Goal: Find specific page/section: Find specific page/section

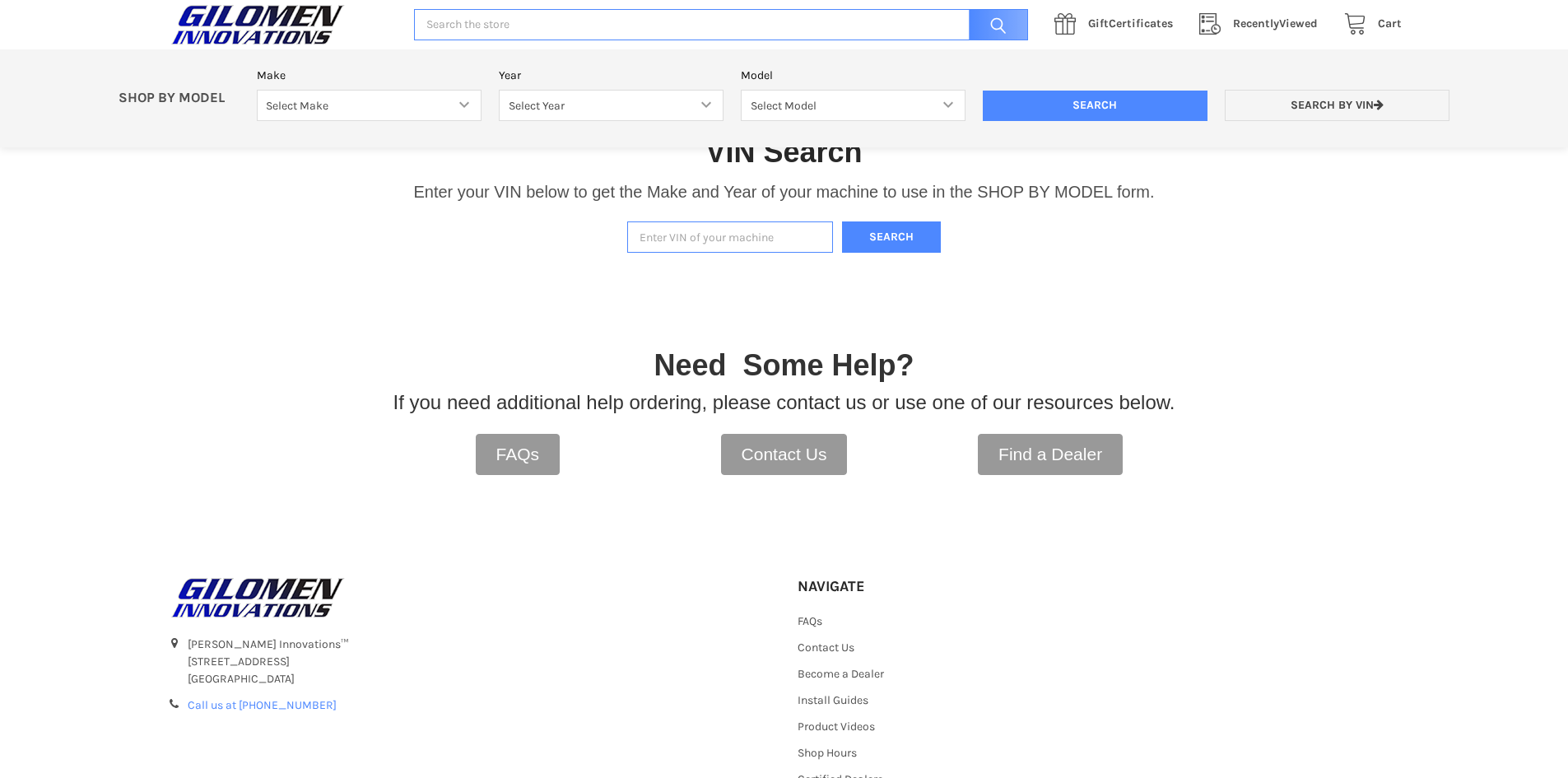
click at [713, 246] on input "Enter VIN of your machine" at bounding box center [730, 237] width 205 height 32
type input "[US_VEHICLE_IDENTIFICATION_NUMBER]"
click at [842, 221] on button "Search" at bounding box center [891, 237] width 99 height 32
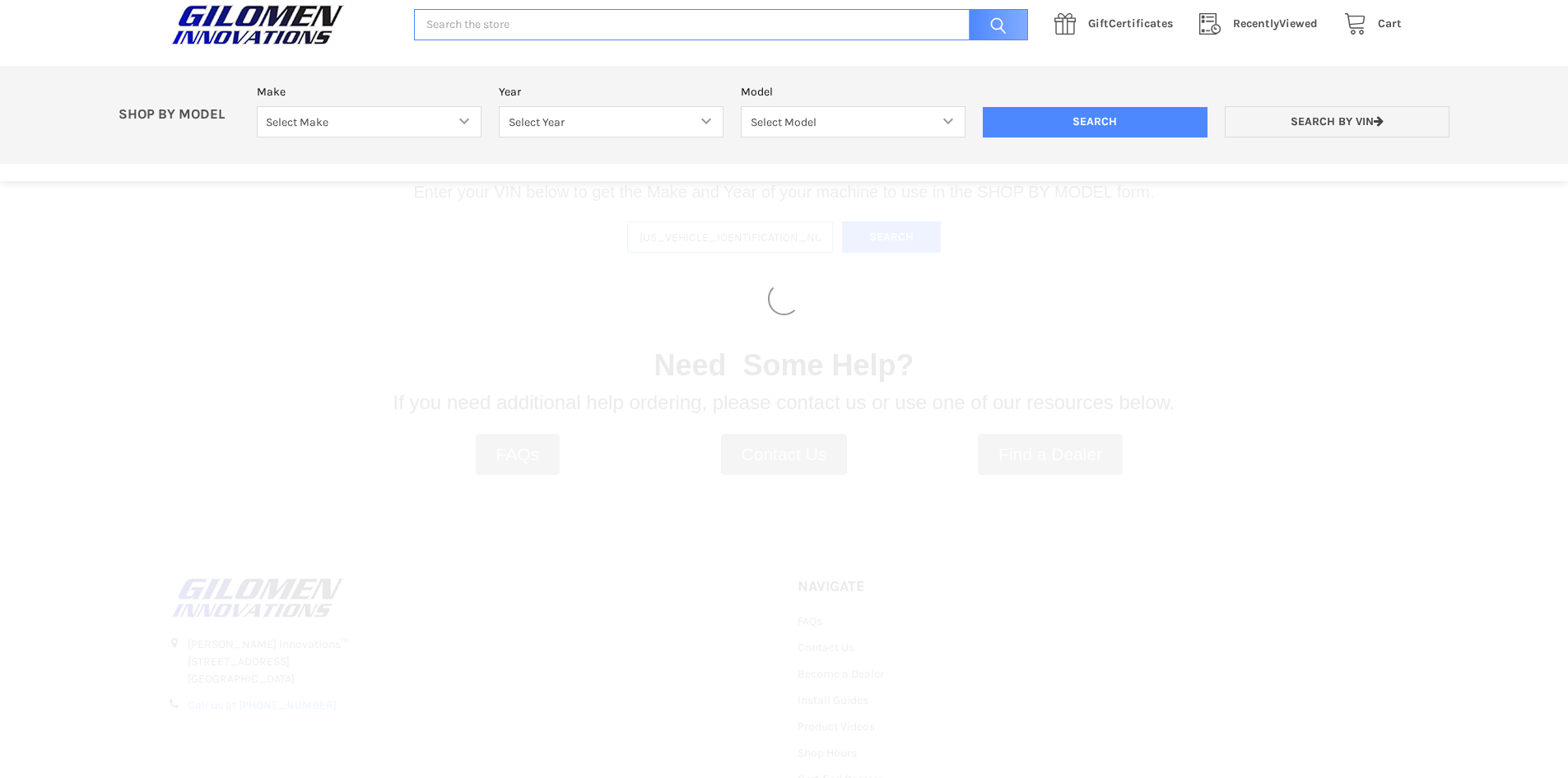
select select "330"
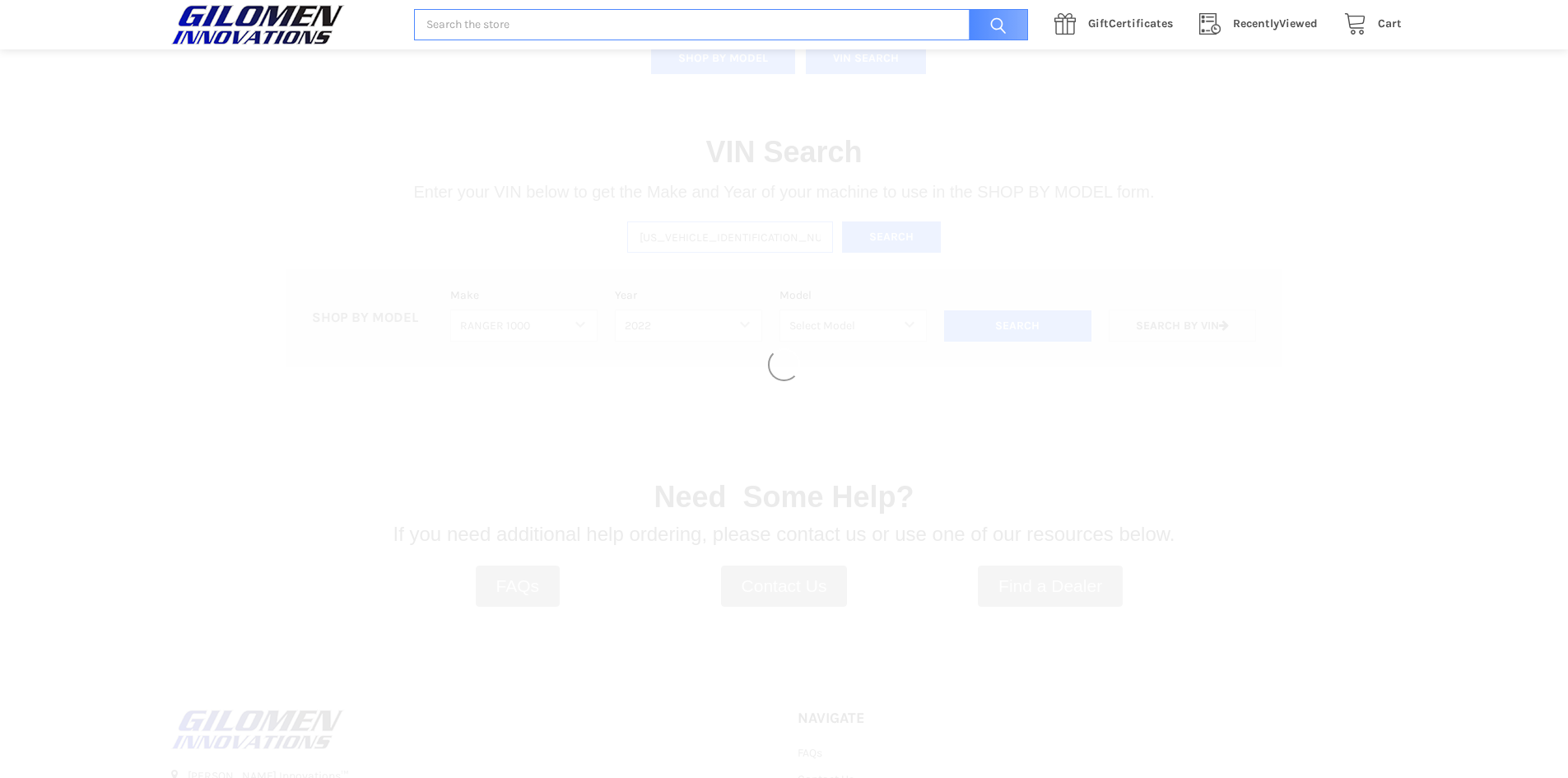
select select "493"
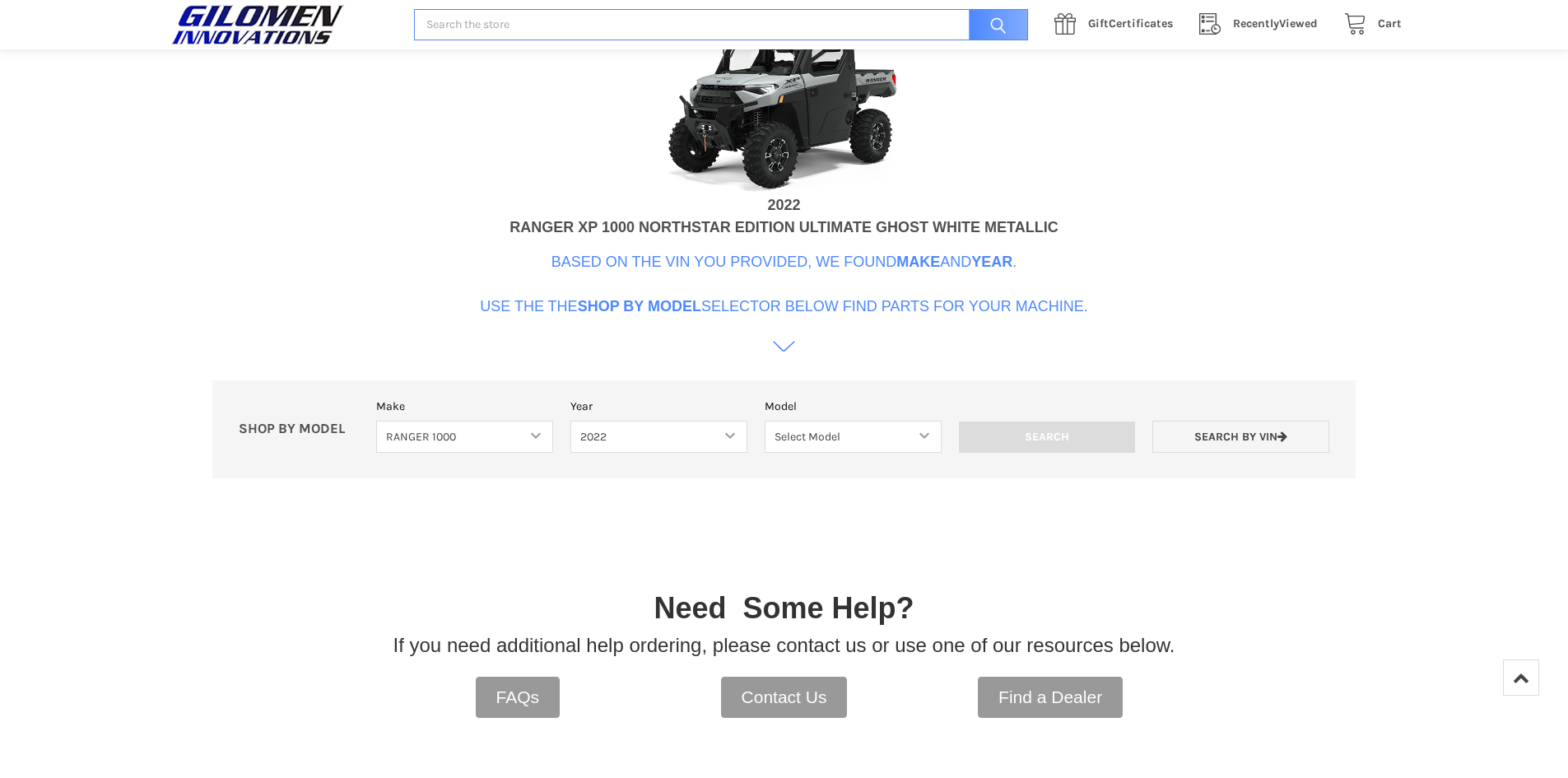
scroll to position [641, 0]
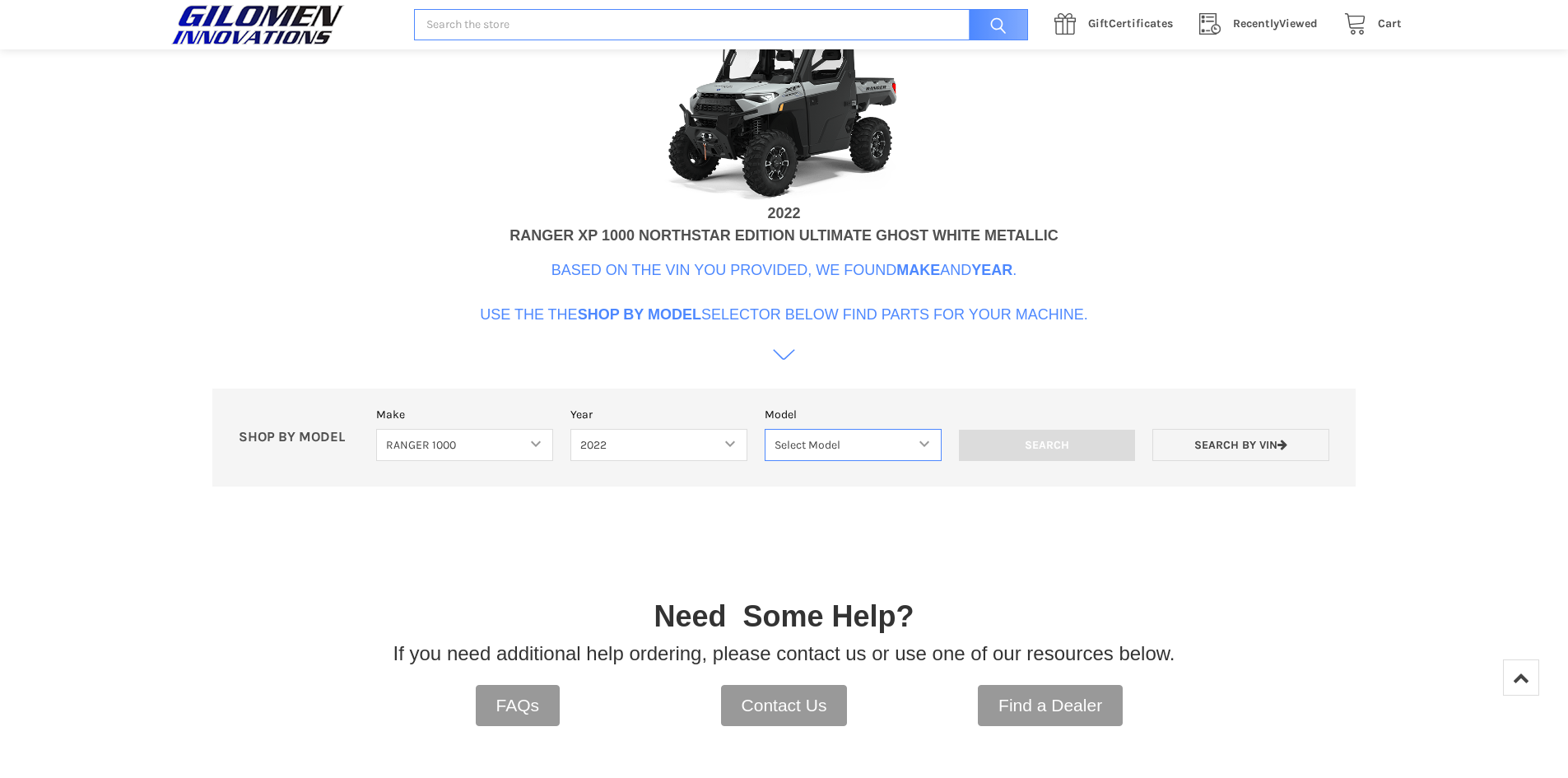
click at [831, 437] on select "Select Model Ranger 1000 Basic 61 HP SOHC Ranger 1000 Crew Basic 61 HP SOHC Ran…" at bounding box center [853, 445] width 177 height 32
select select "509"
click at [765, 429] on select "Select Model Ranger 1000 Basic 61 HP SOHC Ranger 1000 Crew Basic 61 HP SOHC Ran…" at bounding box center [853, 445] width 177 height 32
click at [1105, 429] on input "Search" at bounding box center [1047, 445] width 177 height 32
